Goal: Task Accomplishment & Management: Manage account settings

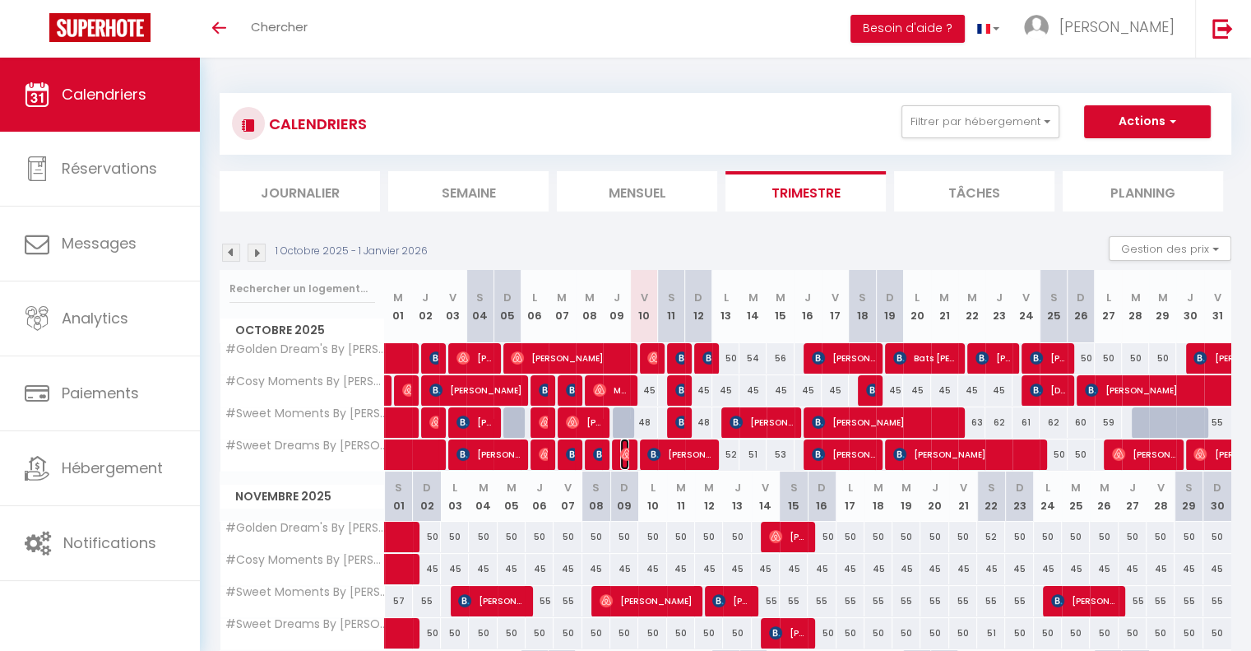
click at [628, 457] on img at bounding box center [626, 453] width 13 height 13
select select "OK"
select select "0"
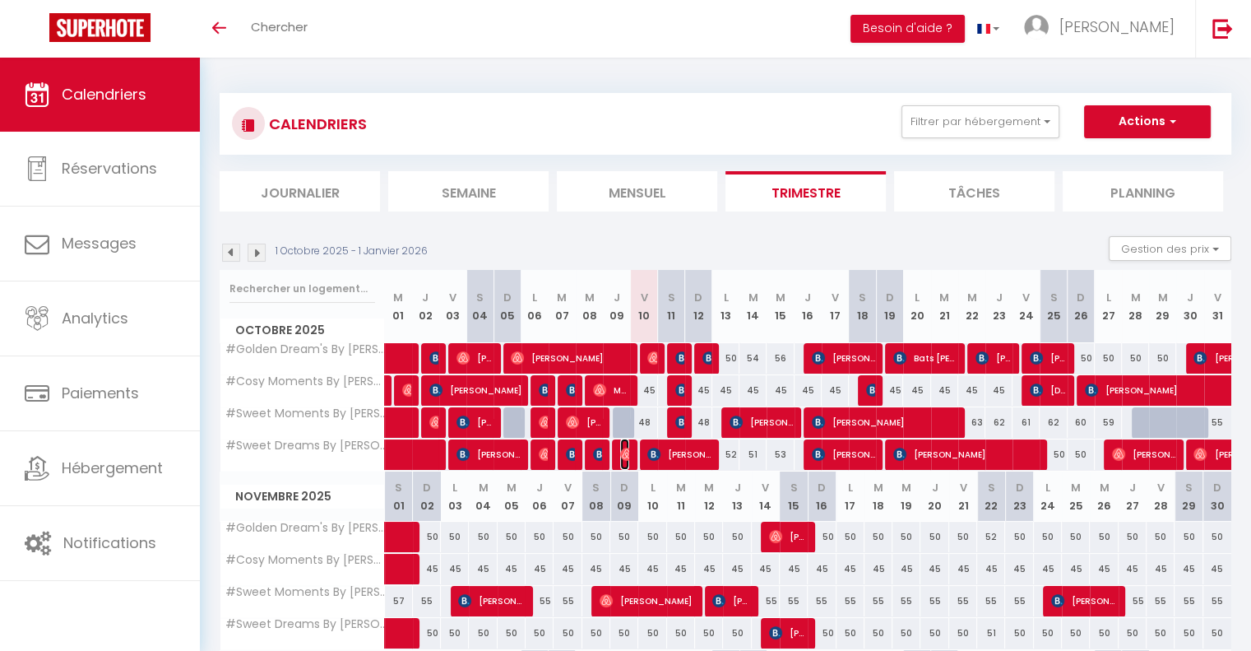
select select "1"
select select
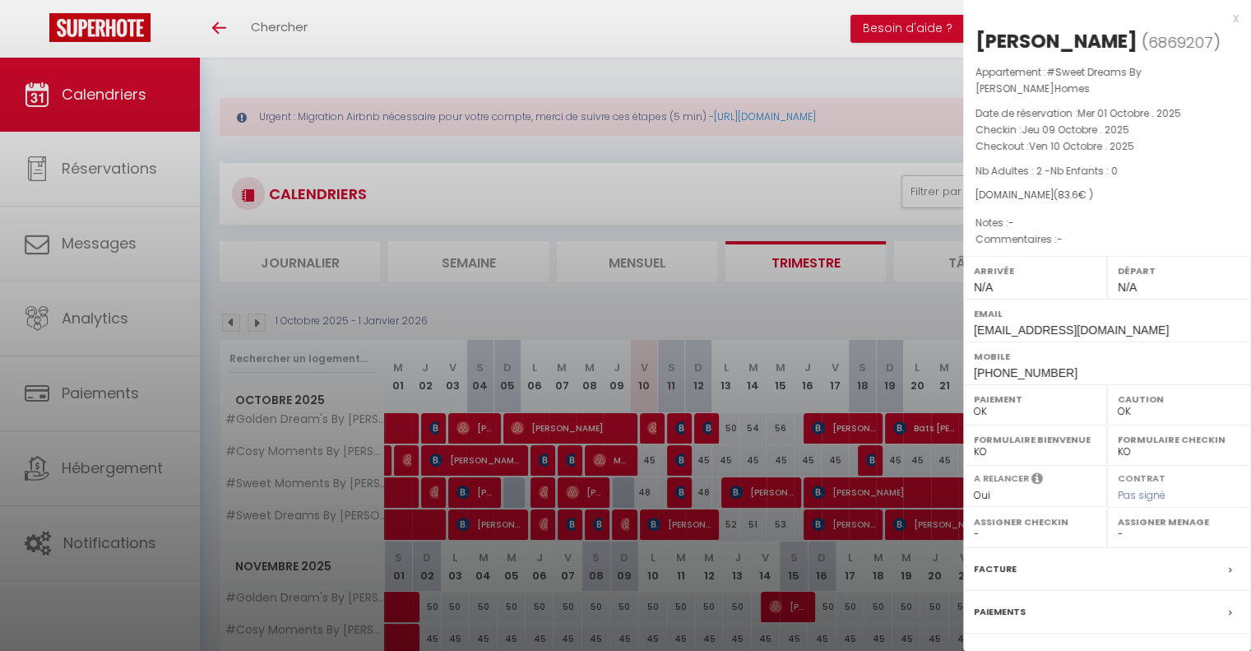
click at [628, 457] on div at bounding box center [625, 325] width 1251 height 651
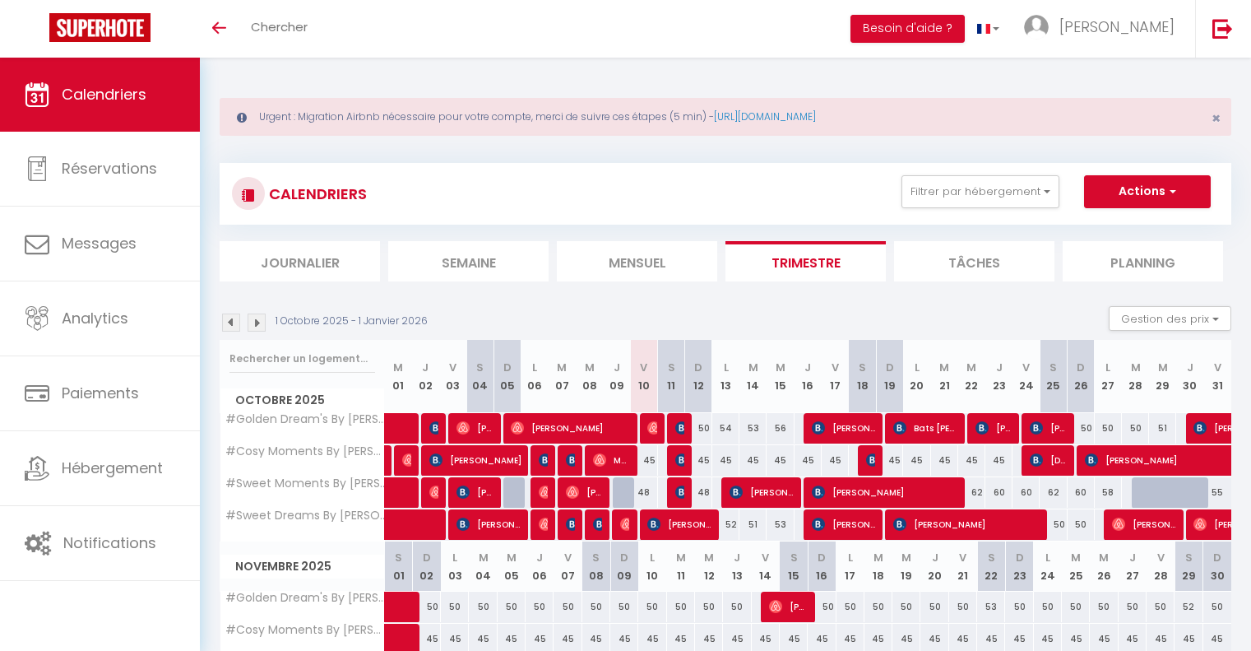
scroll to position [165, 0]
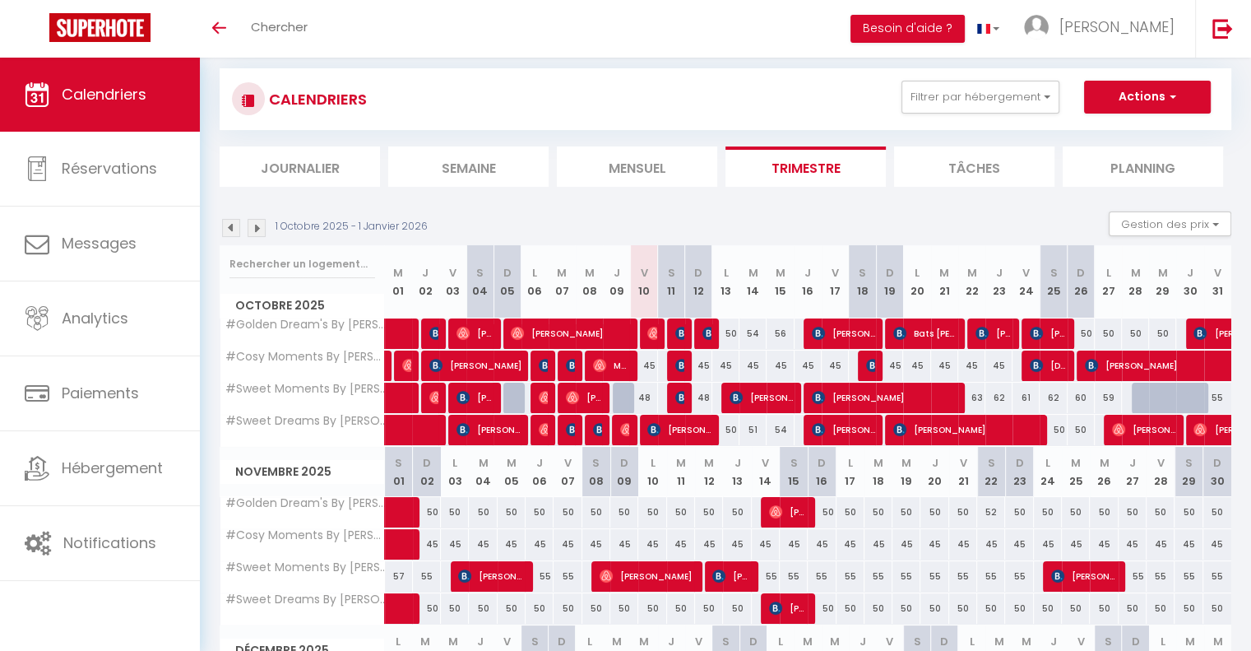
scroll to position [165, 0]
